Goal: Task Accomplishment & Management: Use online tool/utility

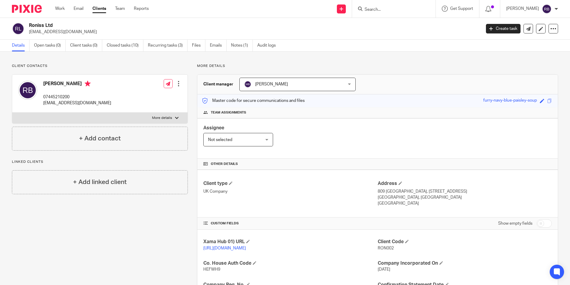
click at [386, 8] on input "Search" at bounding box center [391, 9] width 54 height 5
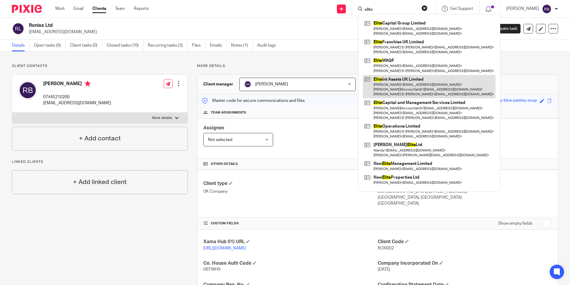
type input "elite"
click at [398, 85] on link at bounding box center [429, 87] width 133 height 24
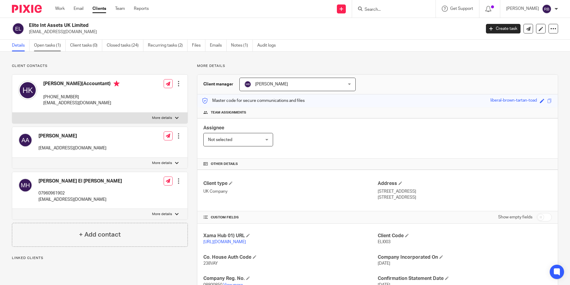
click at [52, 48] on link "Open tasks (1)" at bounding box center [50, 46] width 32 height 12
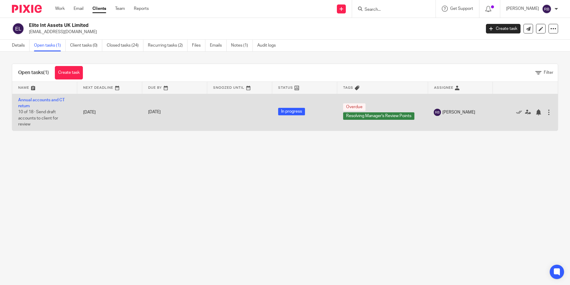
click at [26, 103] on td "Annual accounts and CT return 10 of 18 · Send draft accounts to client for revi…" at bounding box center [44, 112] width 65 height 37
click at [26, 101] on link "Annual accounts and CT return" at bounding box center [41, 103] width 47 height 10
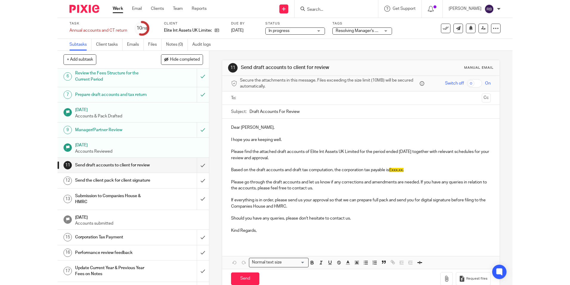
scroll to position [83, 0]
